Goal: Consume media (video, audio)

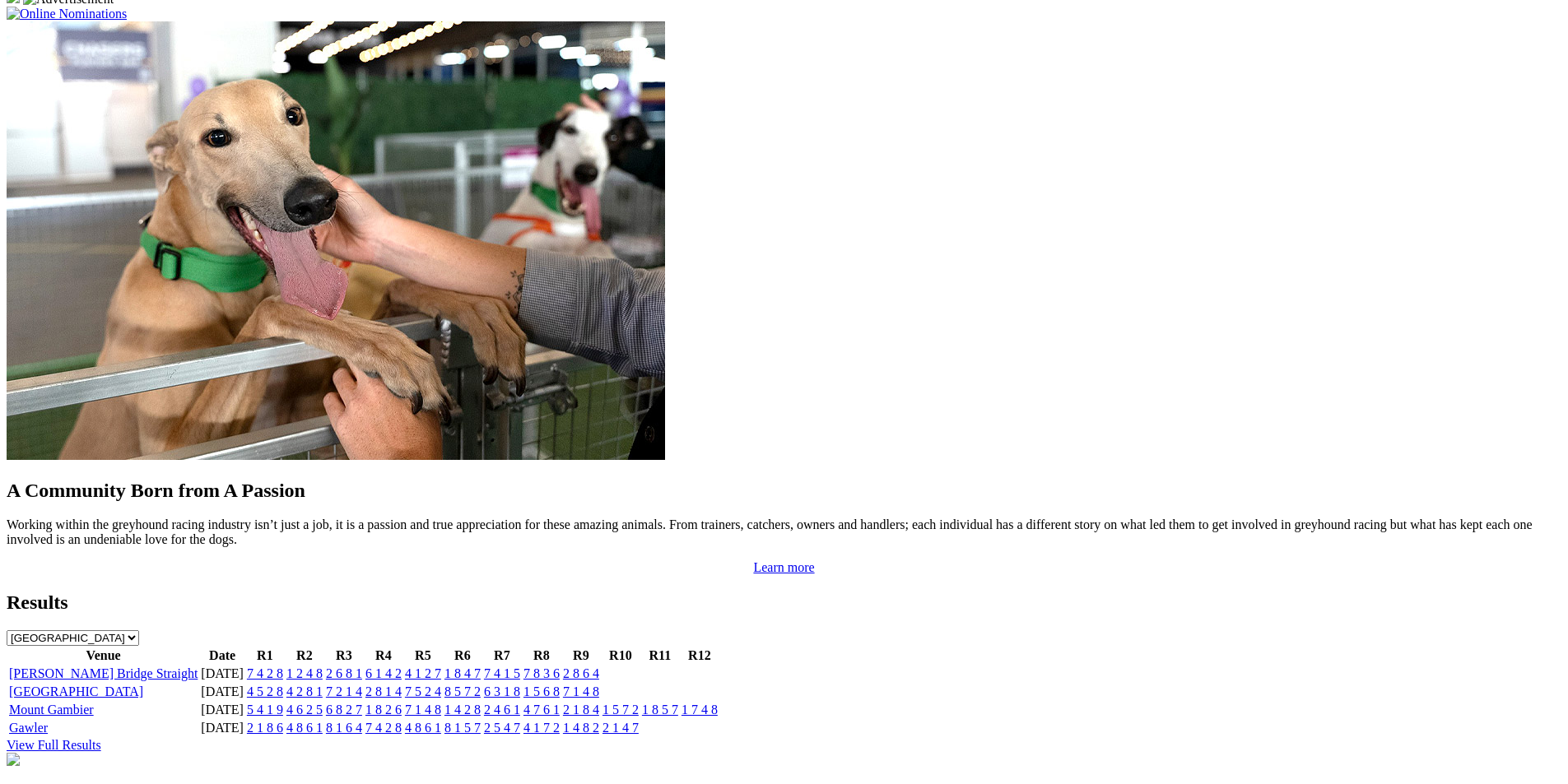
scroll to position [1296, 0]
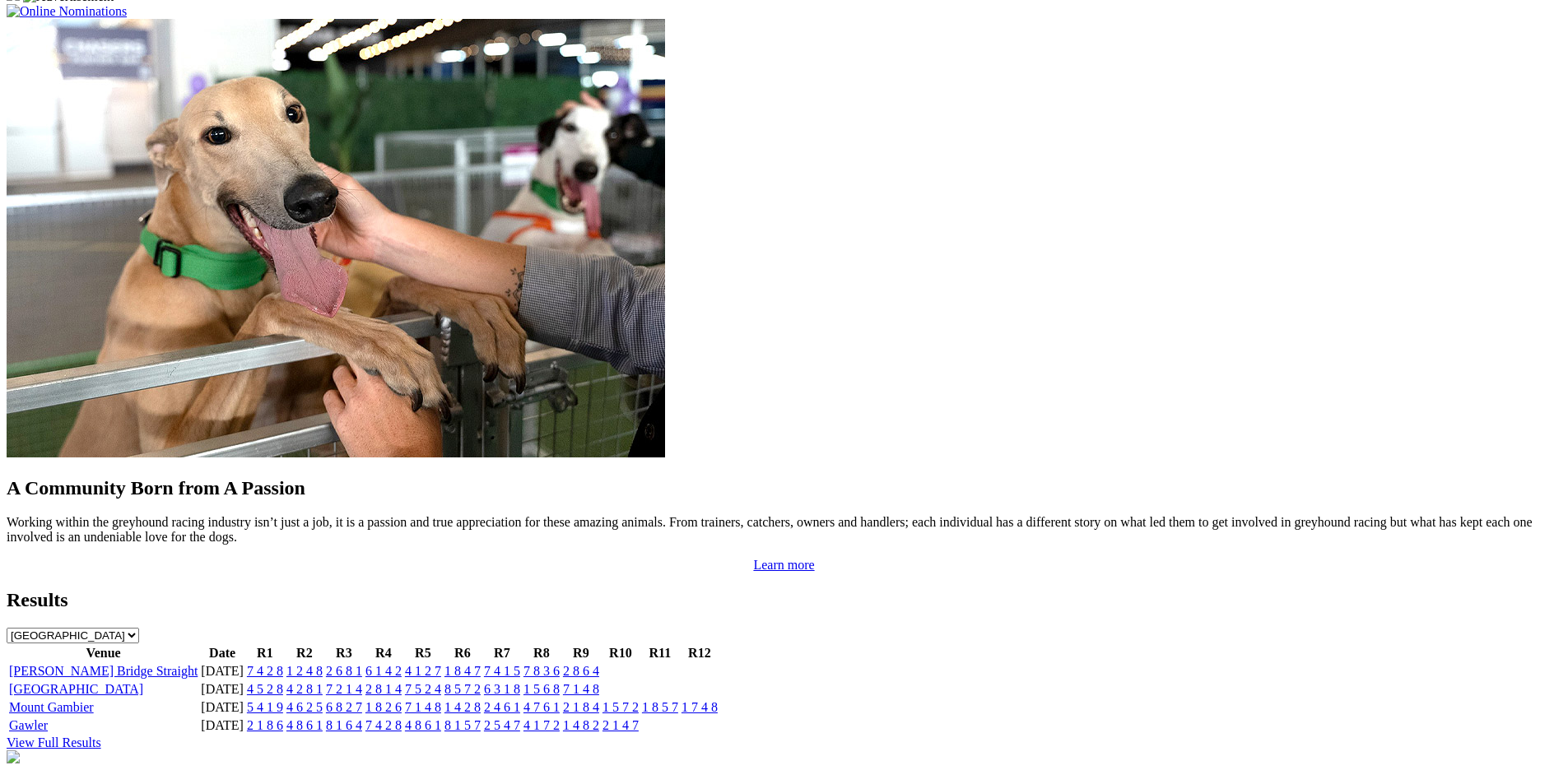
click at [197, 665] on link "[PERSON_NAME] Bridge Straight" at bounding box center [103, 671] width 189 height 14
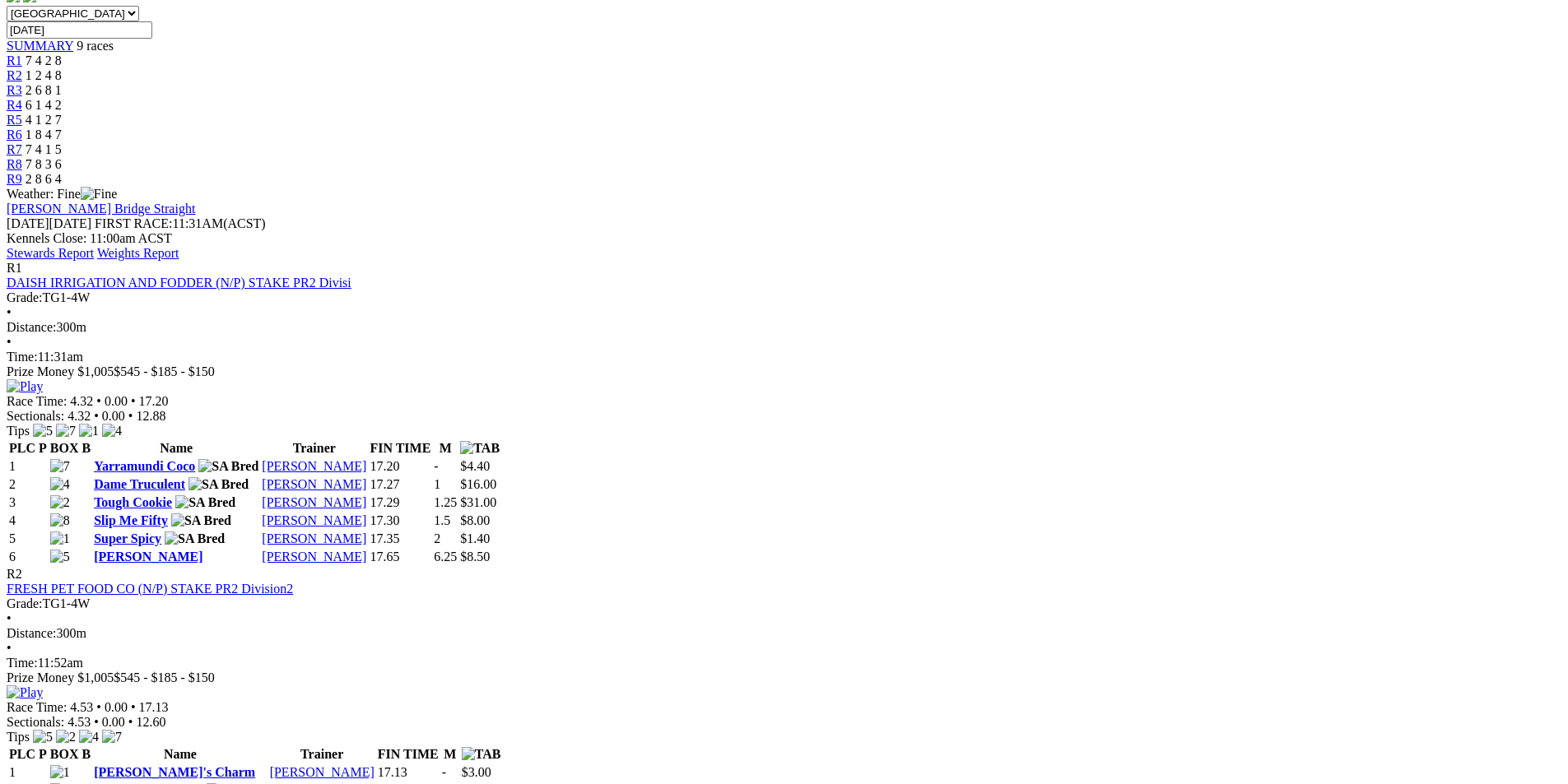
scroll to position [535, 0]
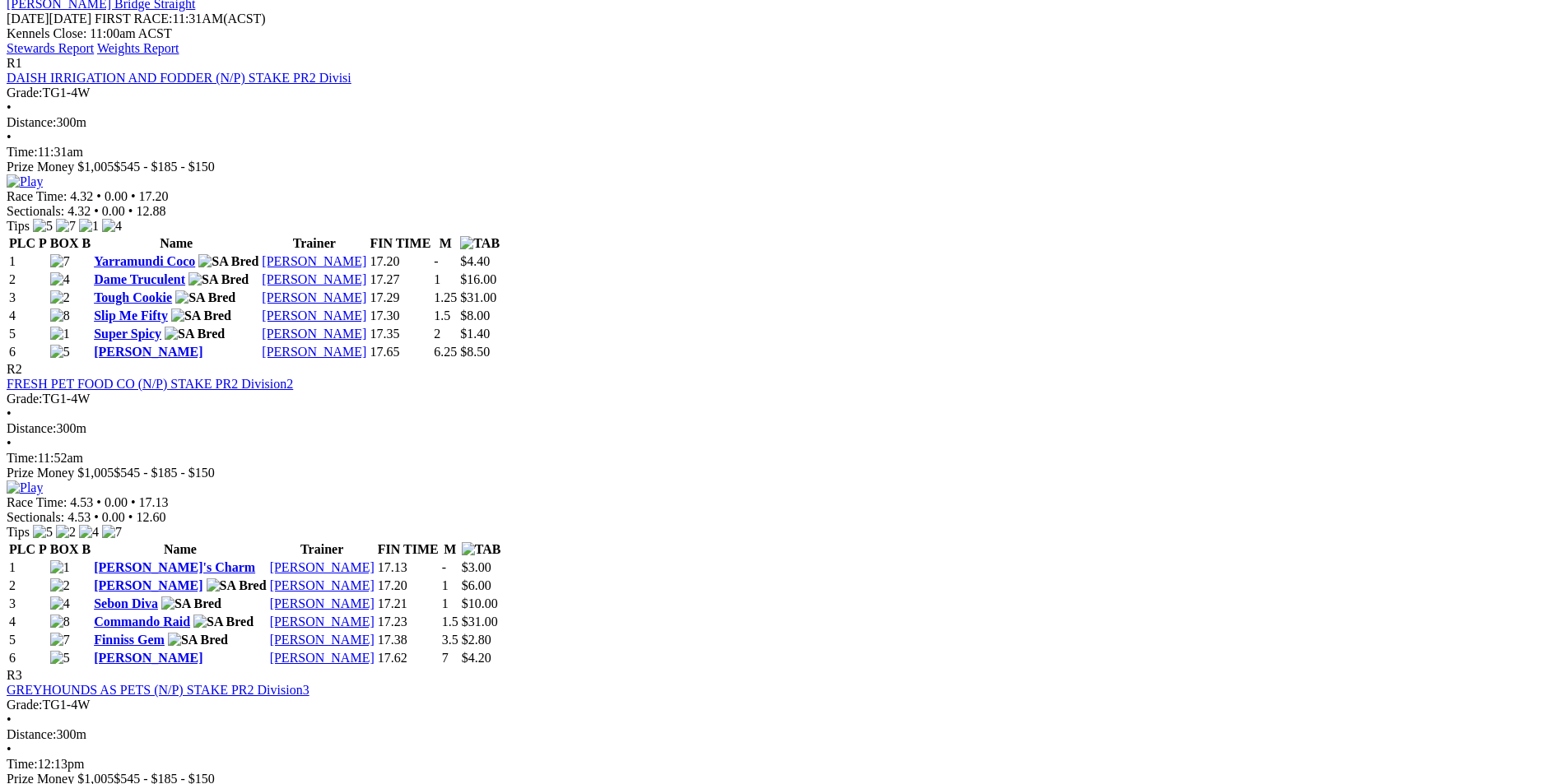
scroll to position [741, 0]
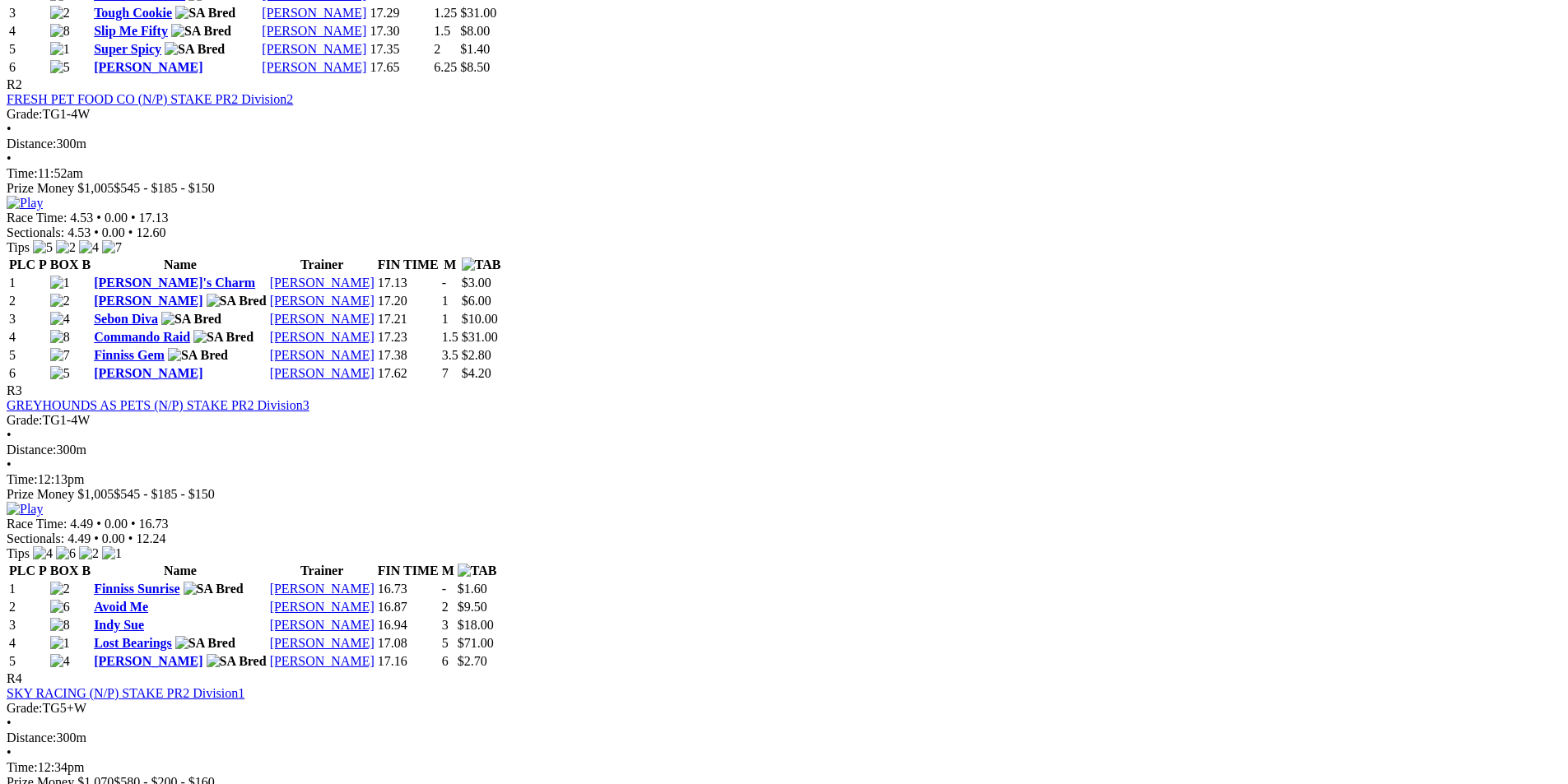
scroll to position [1029, 0]
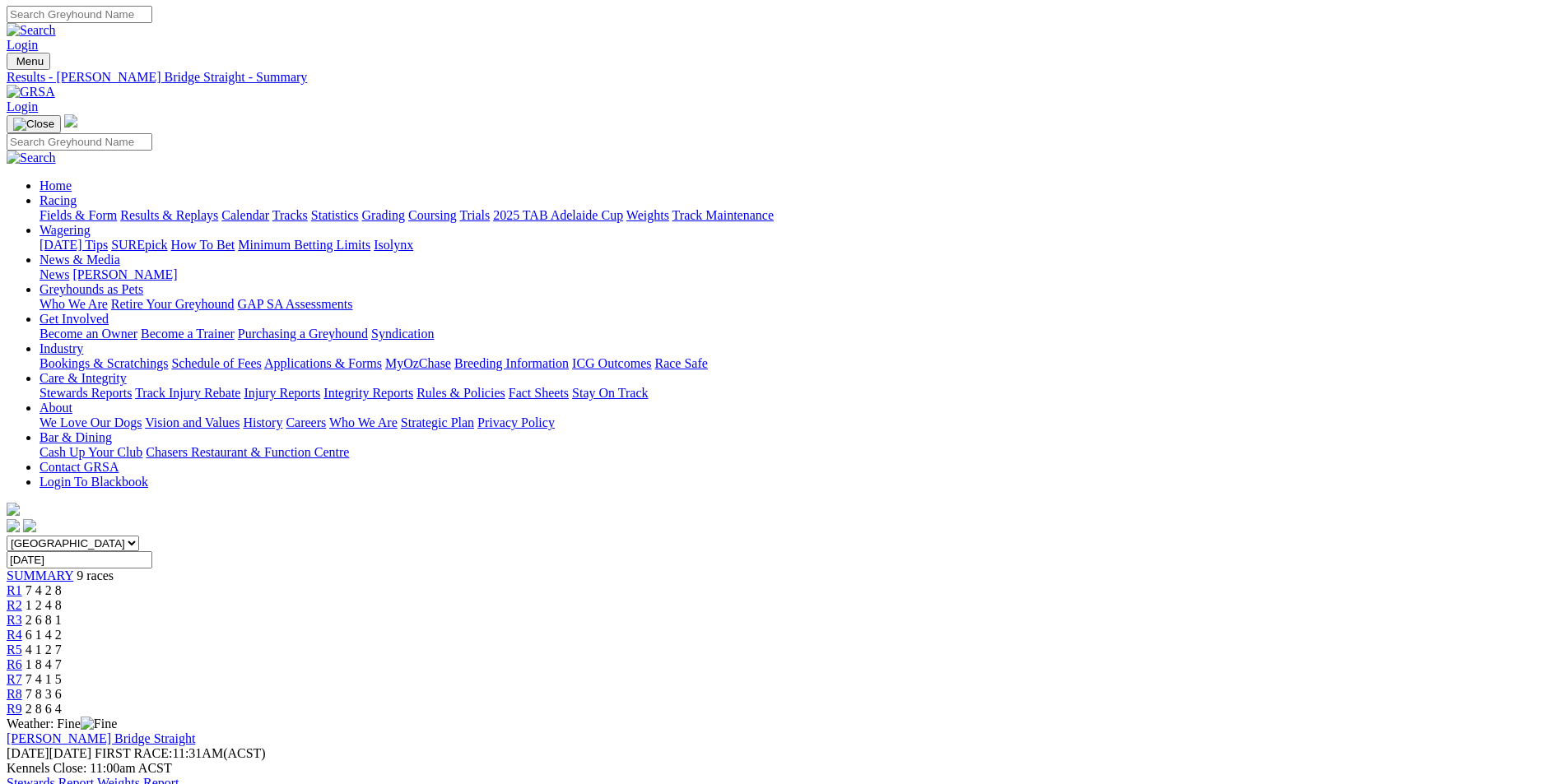
scroll to position [0, 0]
click at [94, 777] on link "Stewards Report" at bounding box center [50, 784] width 87 height 14
